Goal: Information Seeking & Learning: Learn about a topic

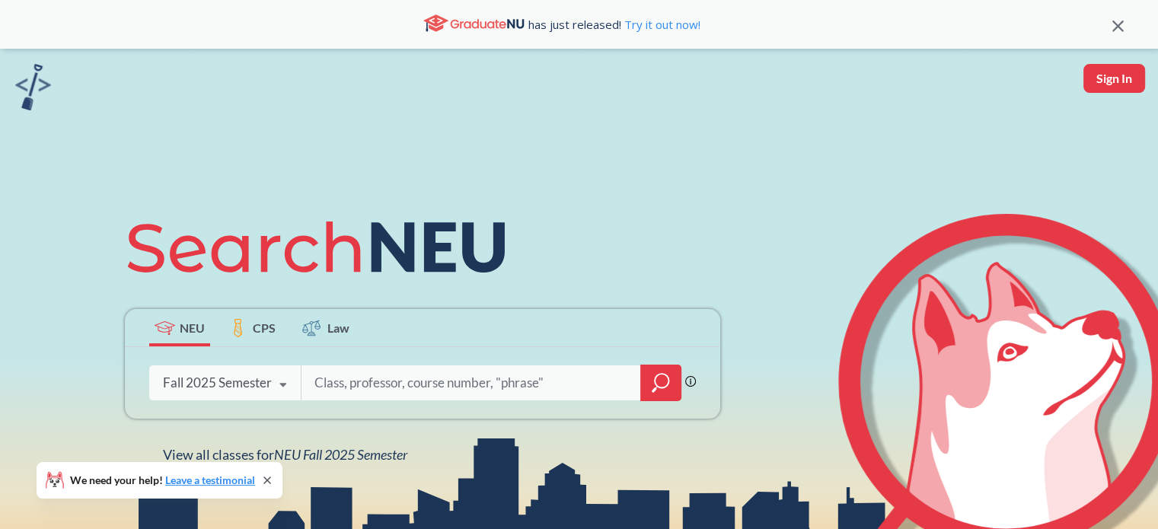
click at [348, 392] on input "search" at bounding box center [471, 383] width 317 height 32
type input "algorithsm"
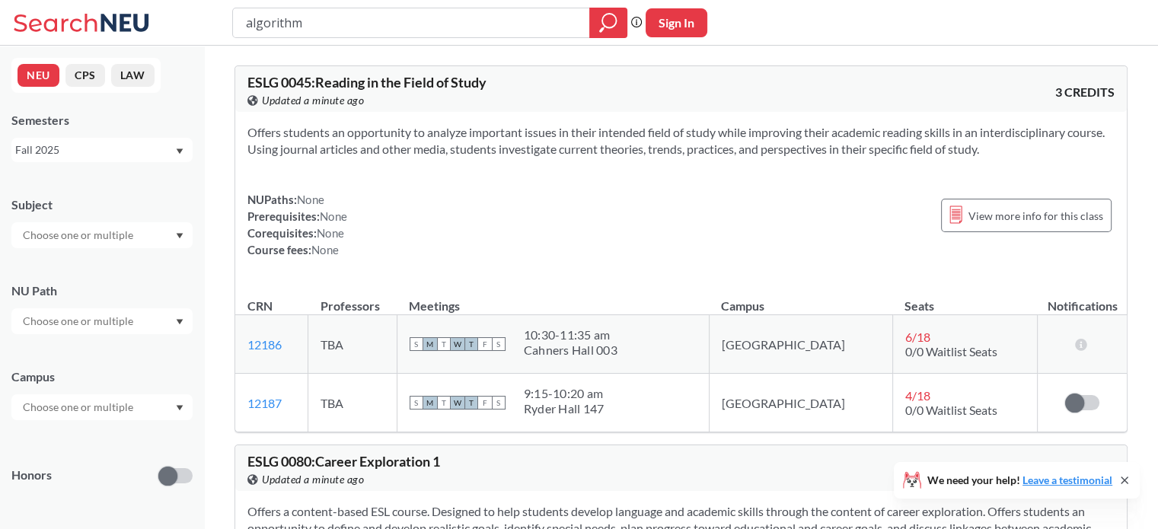
type input "algorithms"
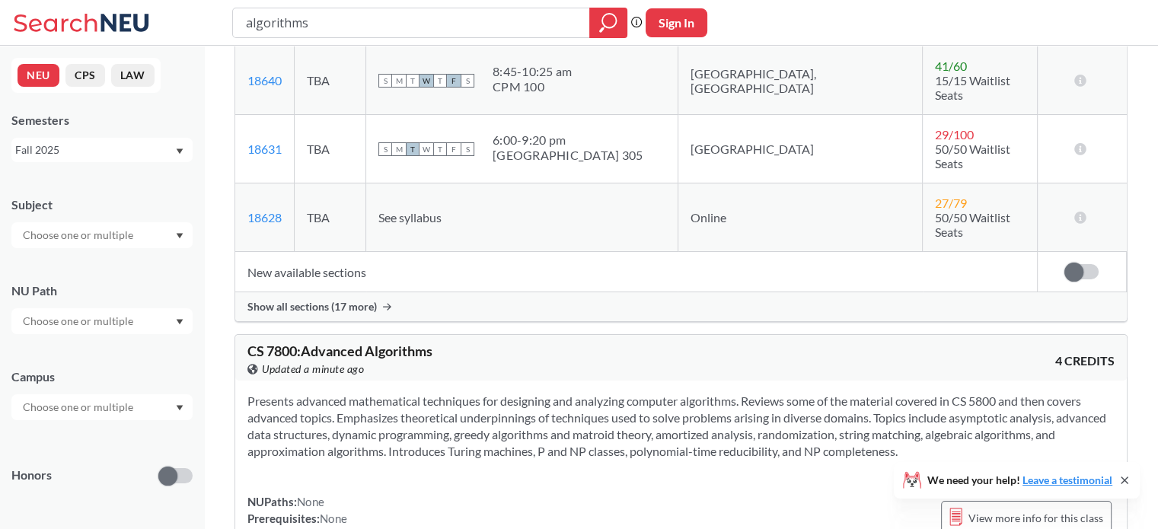
scroll to position [122, 0]
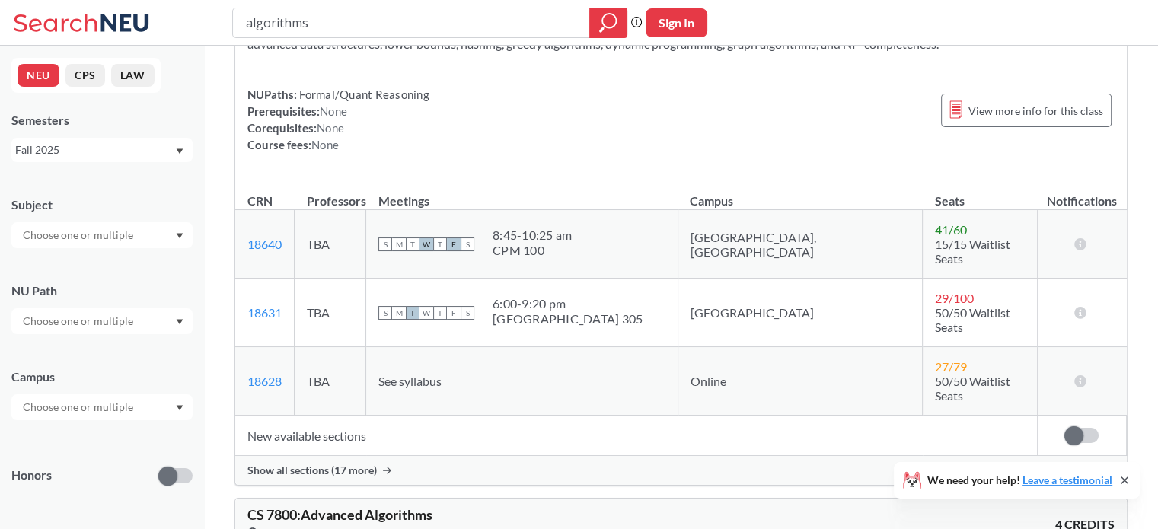
click at [336, 464] on span "Show all sections (17 more)" at bounding box center [311, 471] width 129 height 14
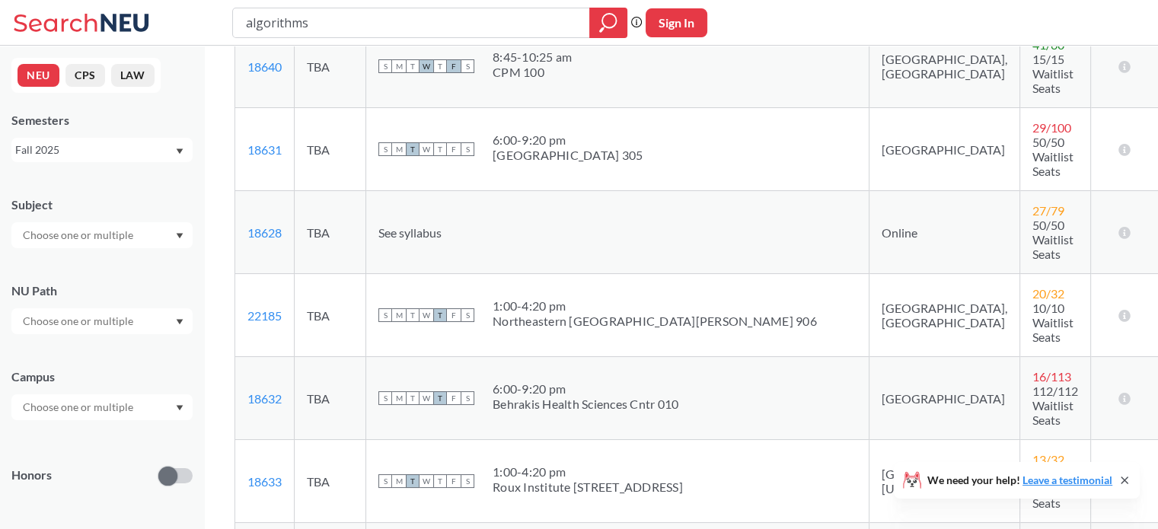
scroll to position [183, 0]
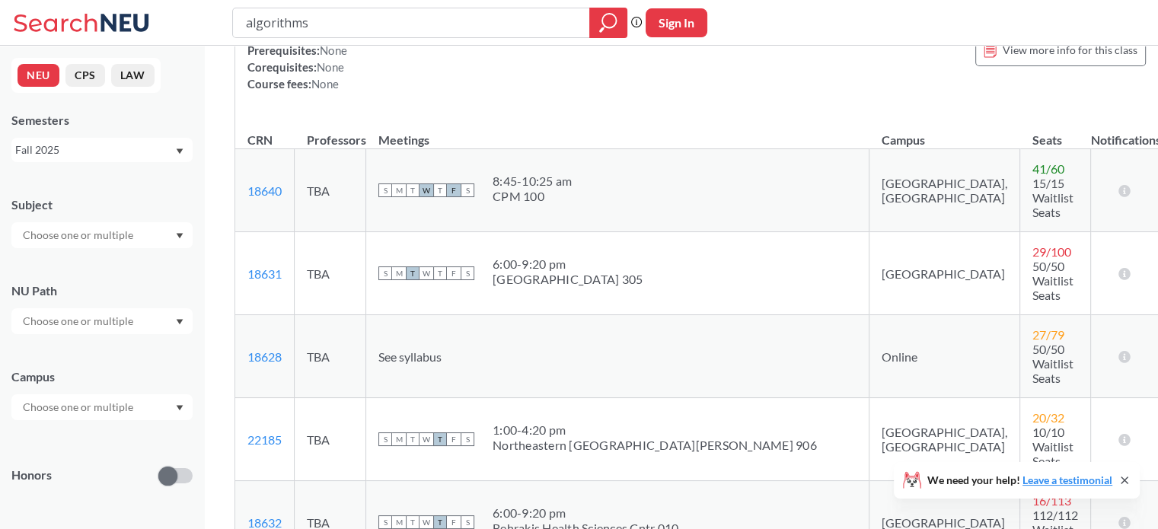
click at [474, 114] on div "Presents the mathematical techniques used for the design and analysis of comput…" at bounding box center [698, 22] width 926 height 187
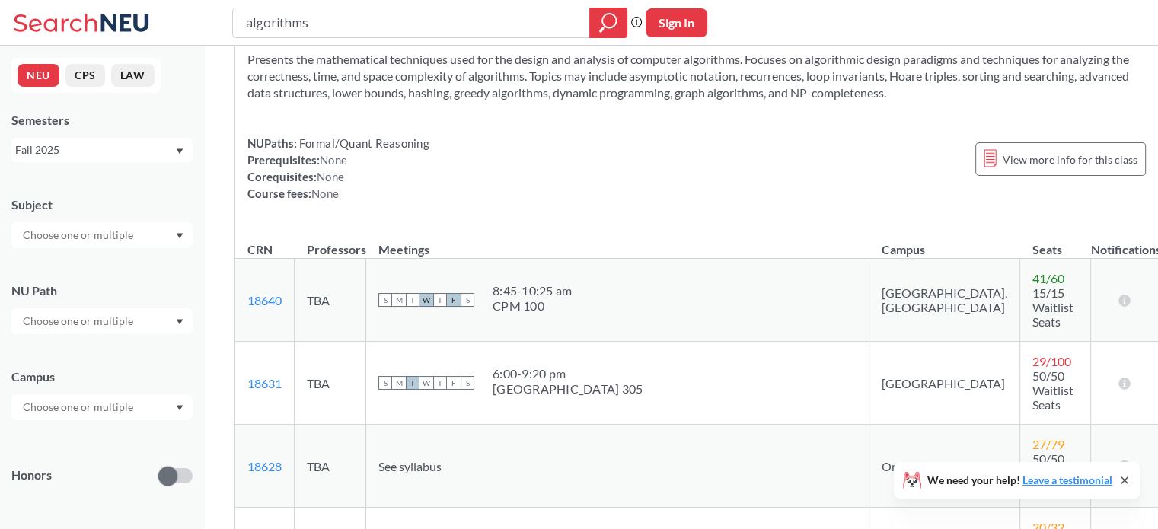
scroll to position [0, 0]
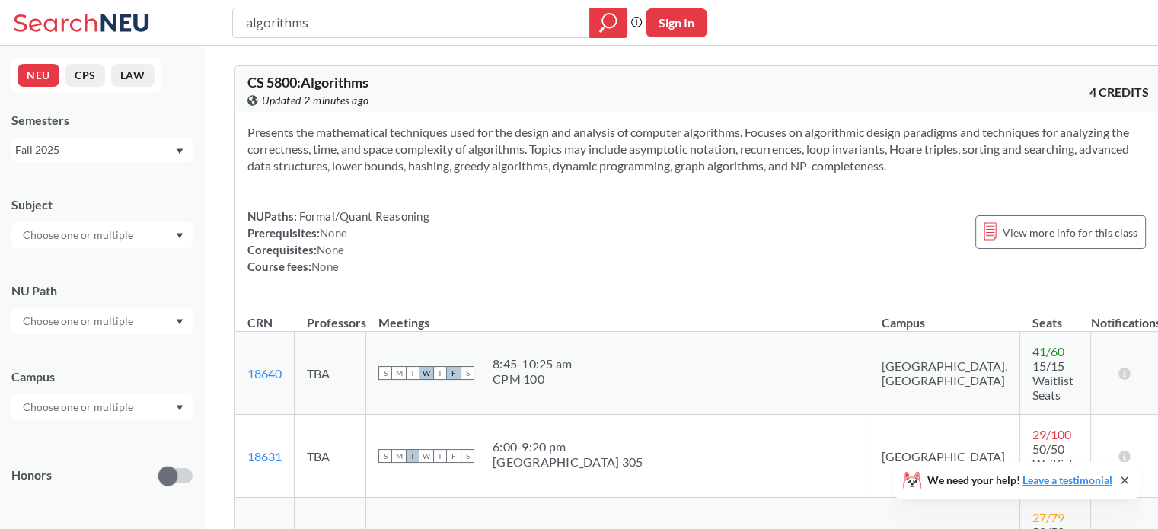
click at [146, 215] on div "Subject" at bounding box center [101, 214] width 181 height 67
click at [155, 237] on div at bounding box center [101, 235] width 181 height 26
click at [136, 234] on input "text" at bounding box center [79, 235] width 128 height 18
type input "ds"
click at [128, 273] on p "Data Science" at bounding box center [106, 277] width 172 height 15
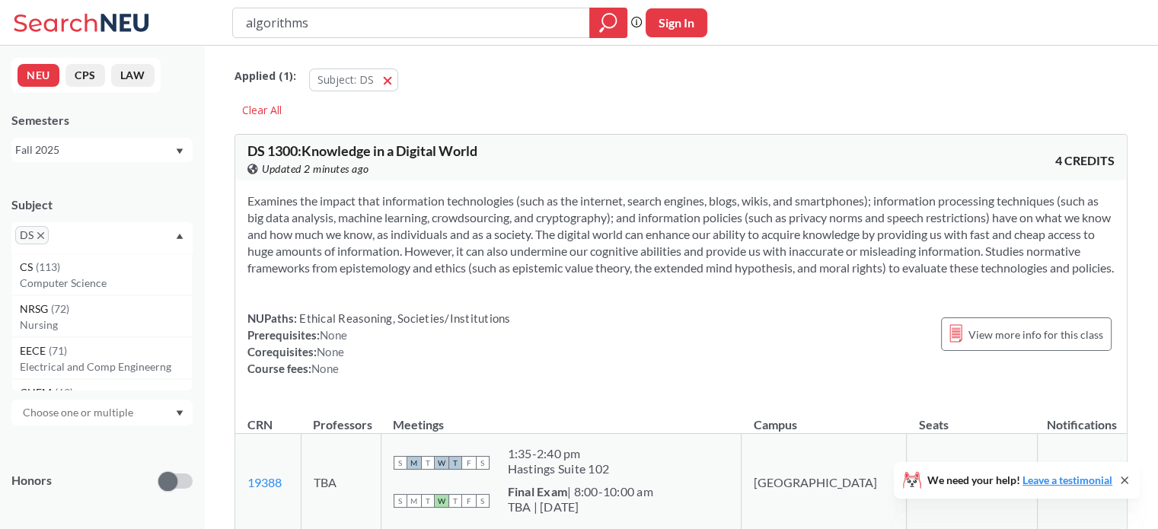
click at [340, 30] on input "algorithms" at bounding box center [411, 23] width 334 height 26
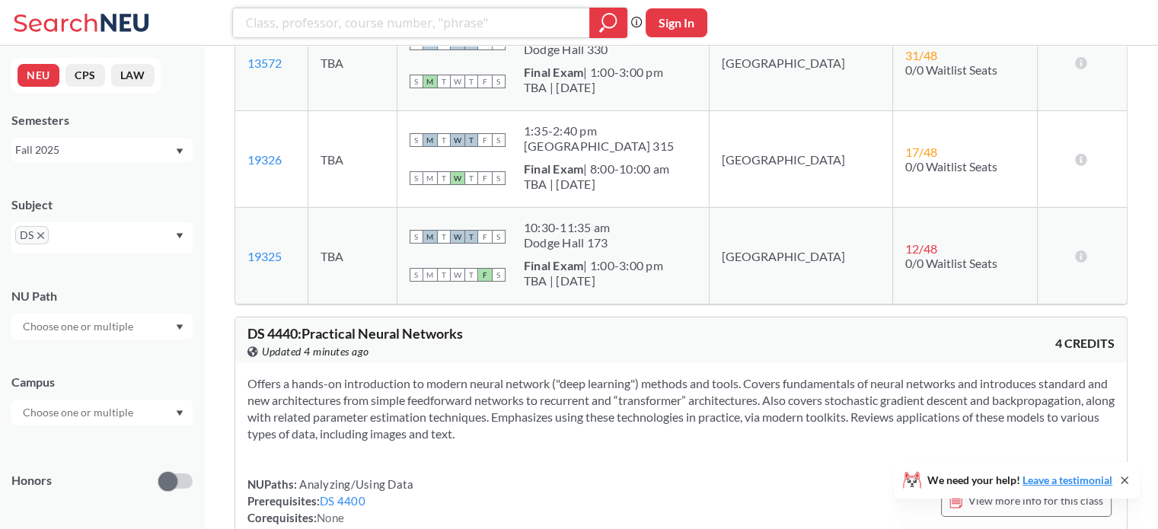
scroll to position [4064, 0]
click at [452, 34] on input "search" at bounding box center [411, 23] width 334 height 26
type input "predictave"
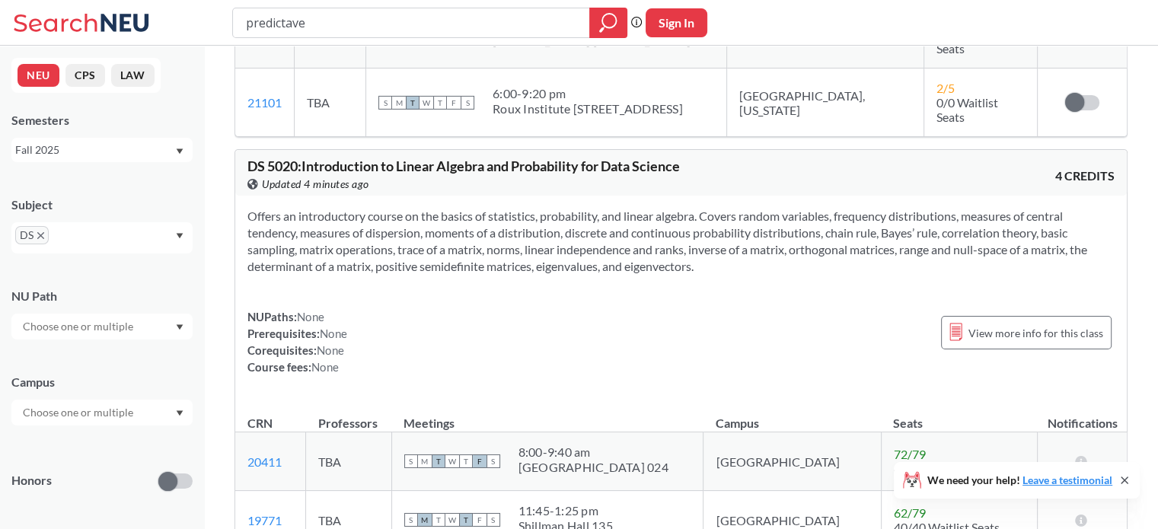
scroll to position [5287, 0]
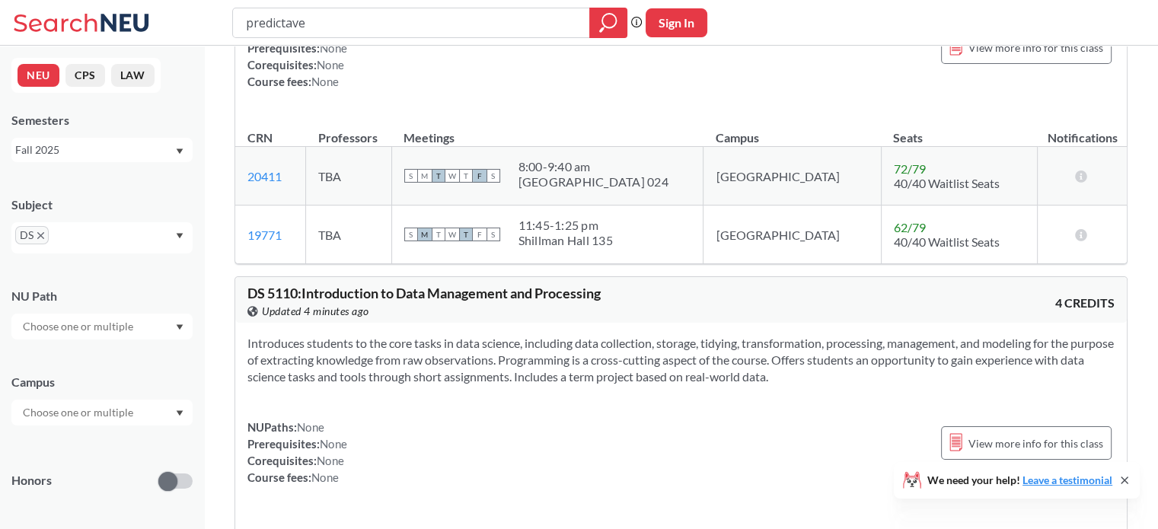
click at [100, 235] on div "DS" at bounding box center [101, 237] width 181 height 31
click at [118, 279] on p "Computer Science" at bounding box center [106, 283] width 172 height 15
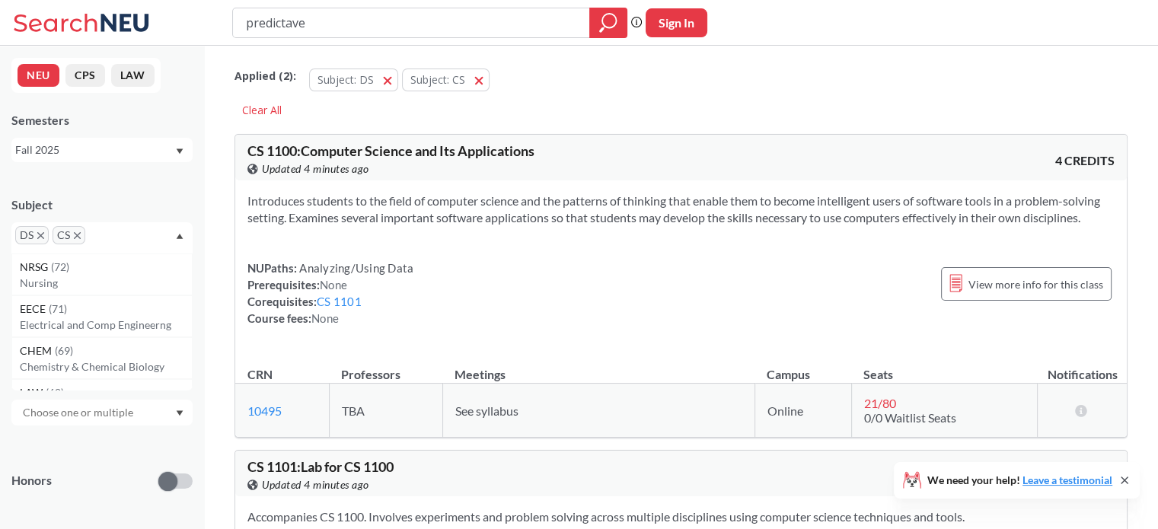
click at [399, 16] on input "predictave" at bounding box center [411, 23] width 334 height 26
type input "predictav"
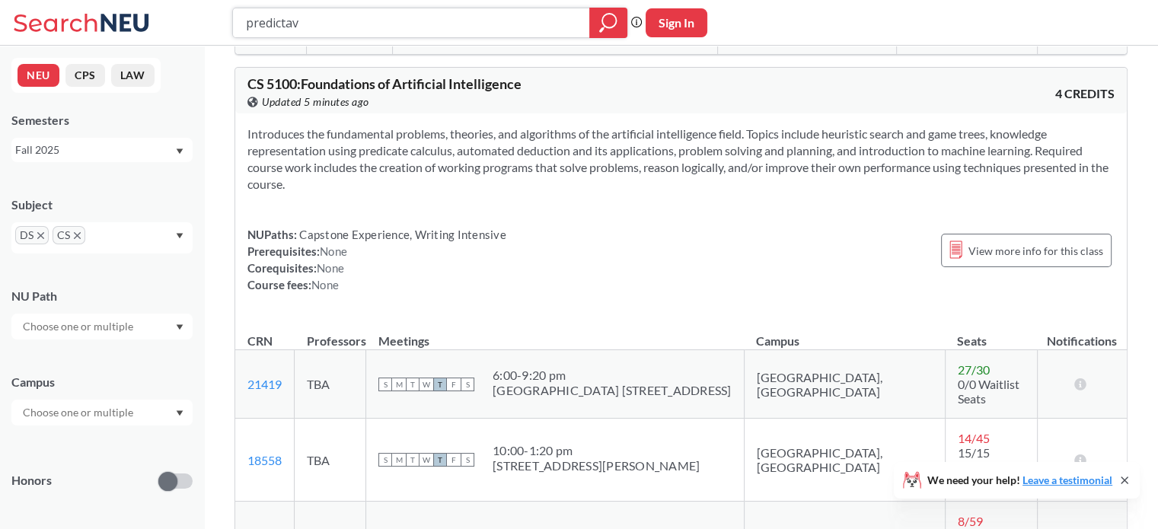
scroll to position [27693, 0]
